Goal: Task Accomplishment & Management: Manage account settings

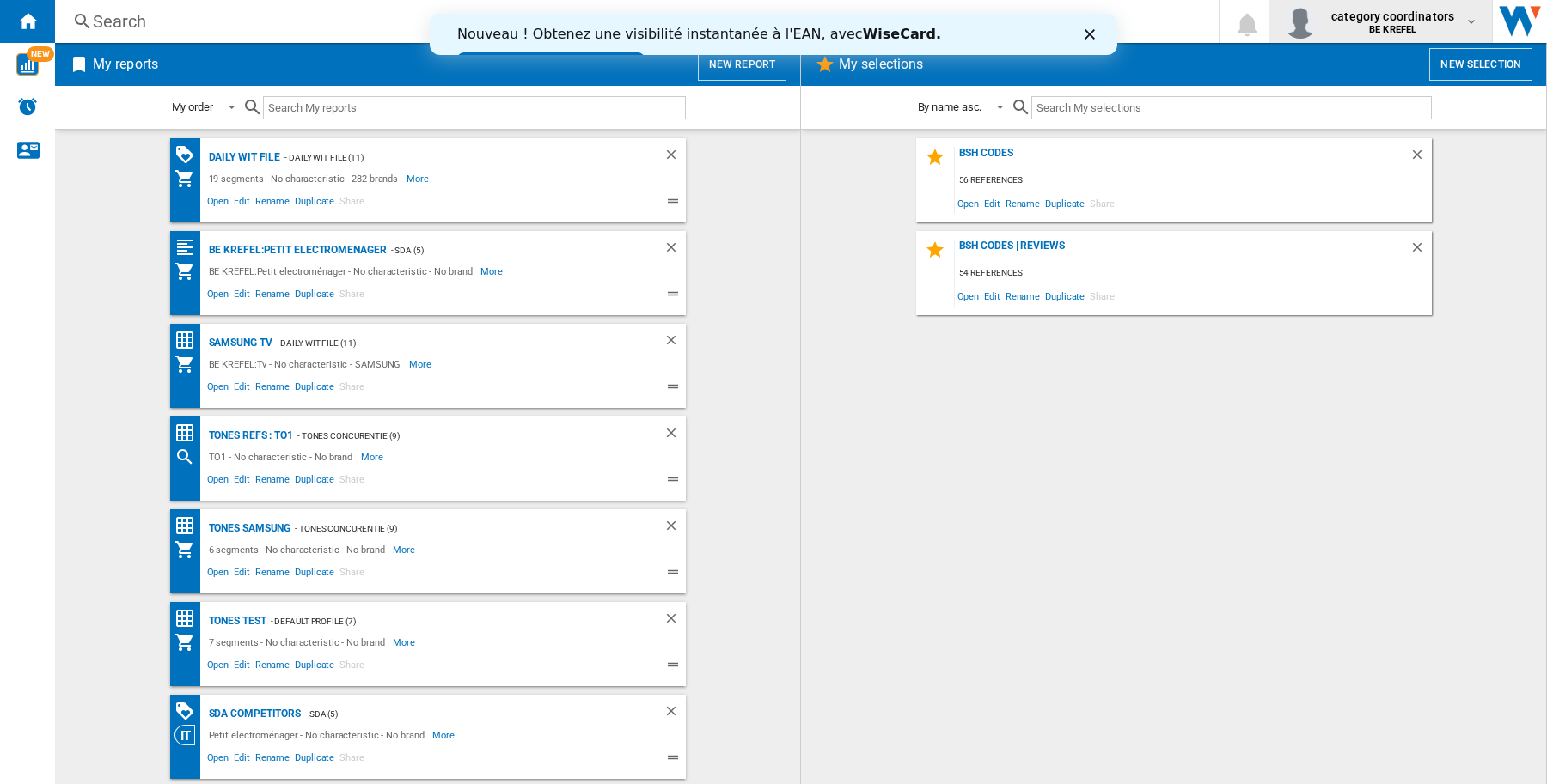
click at [1449, 21] on span "category coordinators" at bounding box center [1392, 16] width 123 height 17
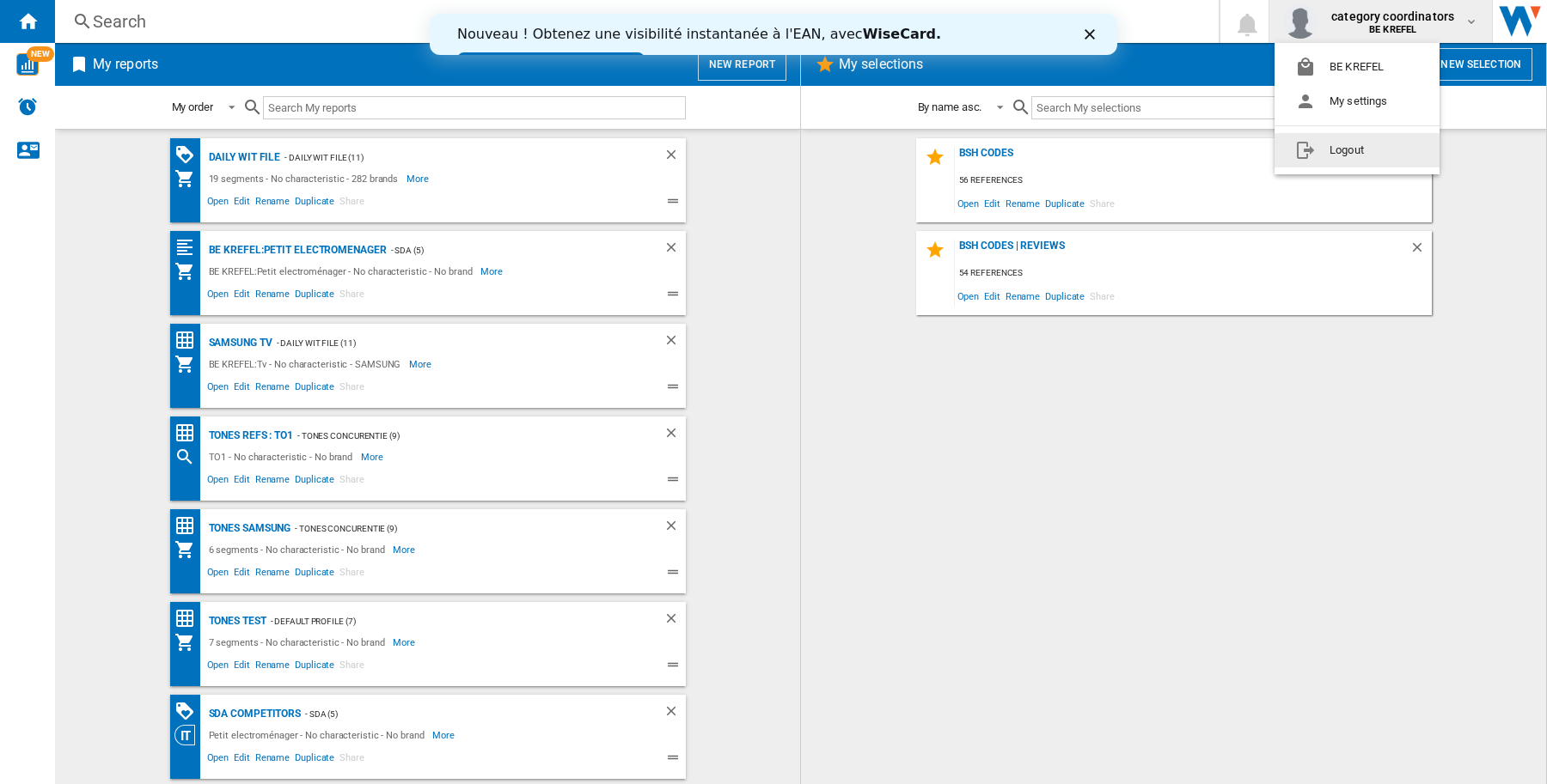
click at [1418, 151] on button "Logout" at bounding box center [1357, 150] width 165 height 34
